Goal: Task Accomplishment & Management: Manage account settings

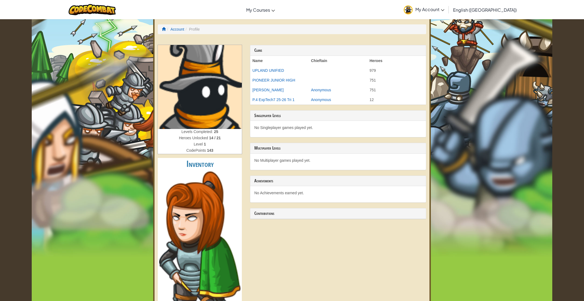
click at [447, 12] on link "My Account" at bounding box center [424, 9] width 46 height 17
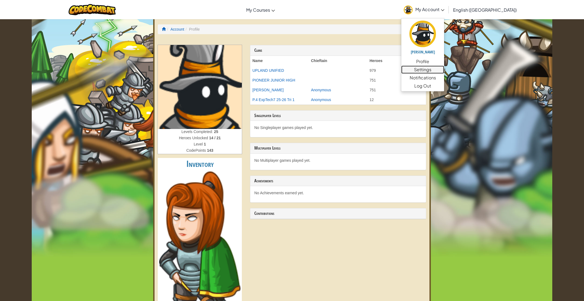
click at [444, 71] on link "Settings" at bounding box center [422, 70] width 43 height 8
